Goal: Task Accomplishment & Management: Use online tool/utility

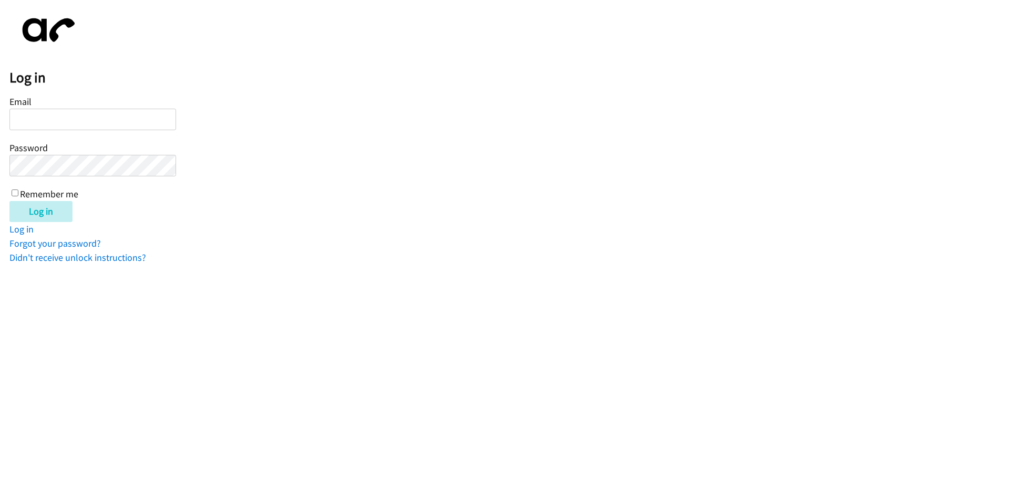
click at [124, 118] on input "Email" at bounding box center [92, 120] width 167 height 22
click at [119, 124] on input "Email" at bounding box center [92, 120] width 167 height 22
type input "[EMAIL_ADDRESS][DOMAIN_NAME]"
drag, startPoint x: 13, startPoint y: 194, endPoint x: 18, endPoint y: 200, distance: 8.2
click at [14, 194] on input "Remember me" at bounding box center [15, 193] width 7 height 7
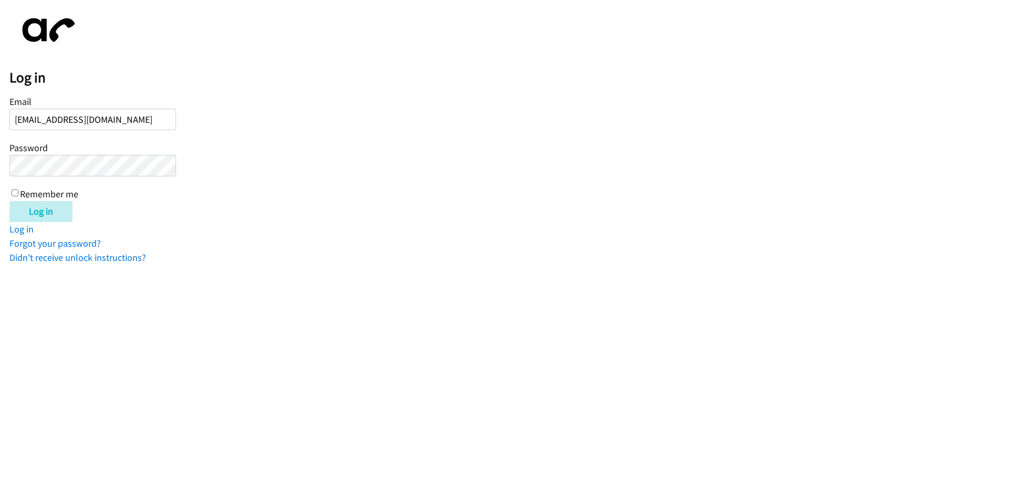
checkbox input "true"
click at [25, 207] on input "Log in" at bounding box center [40, 211] width 63 height 21
